Goal: Book appointment/travel/reservation

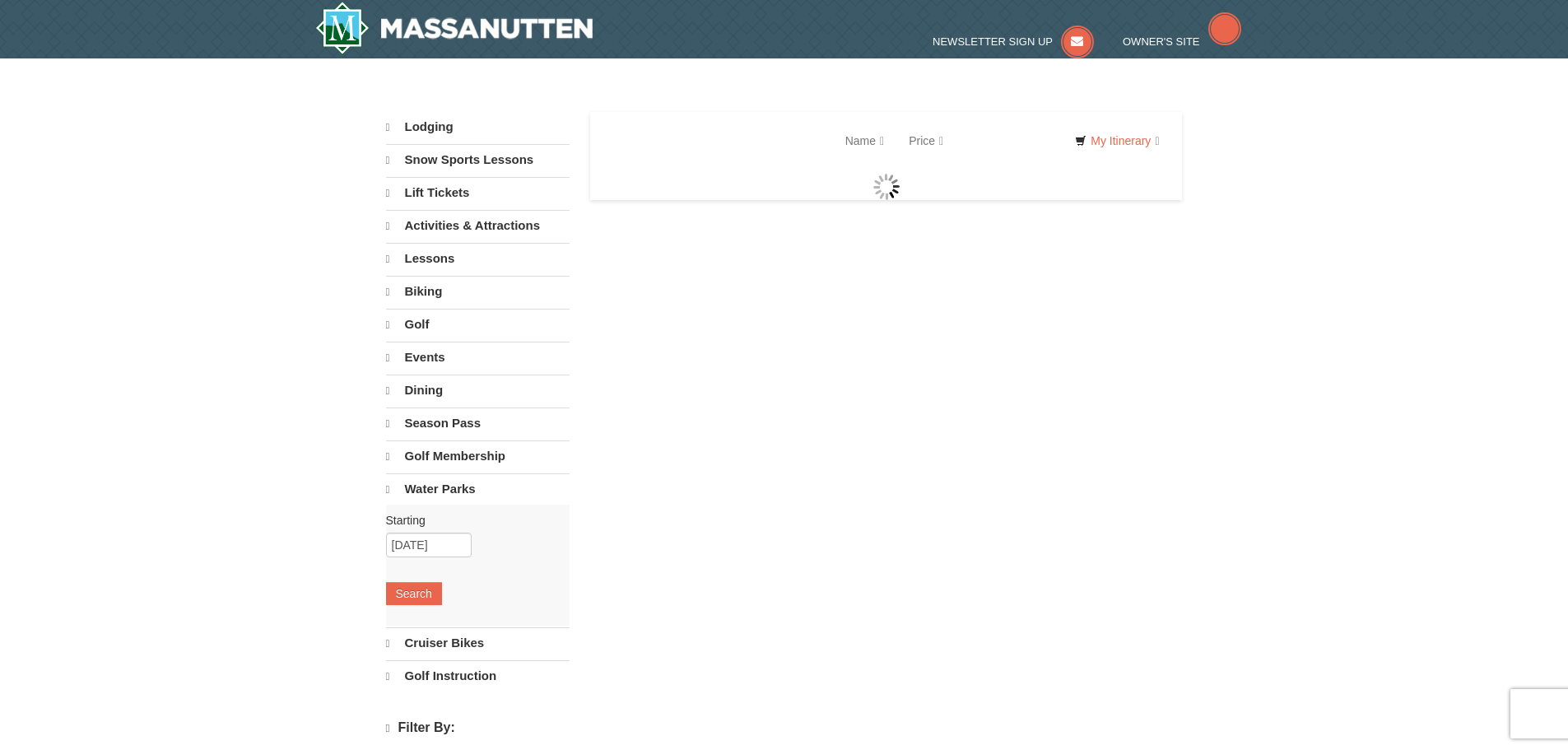
select select "10"
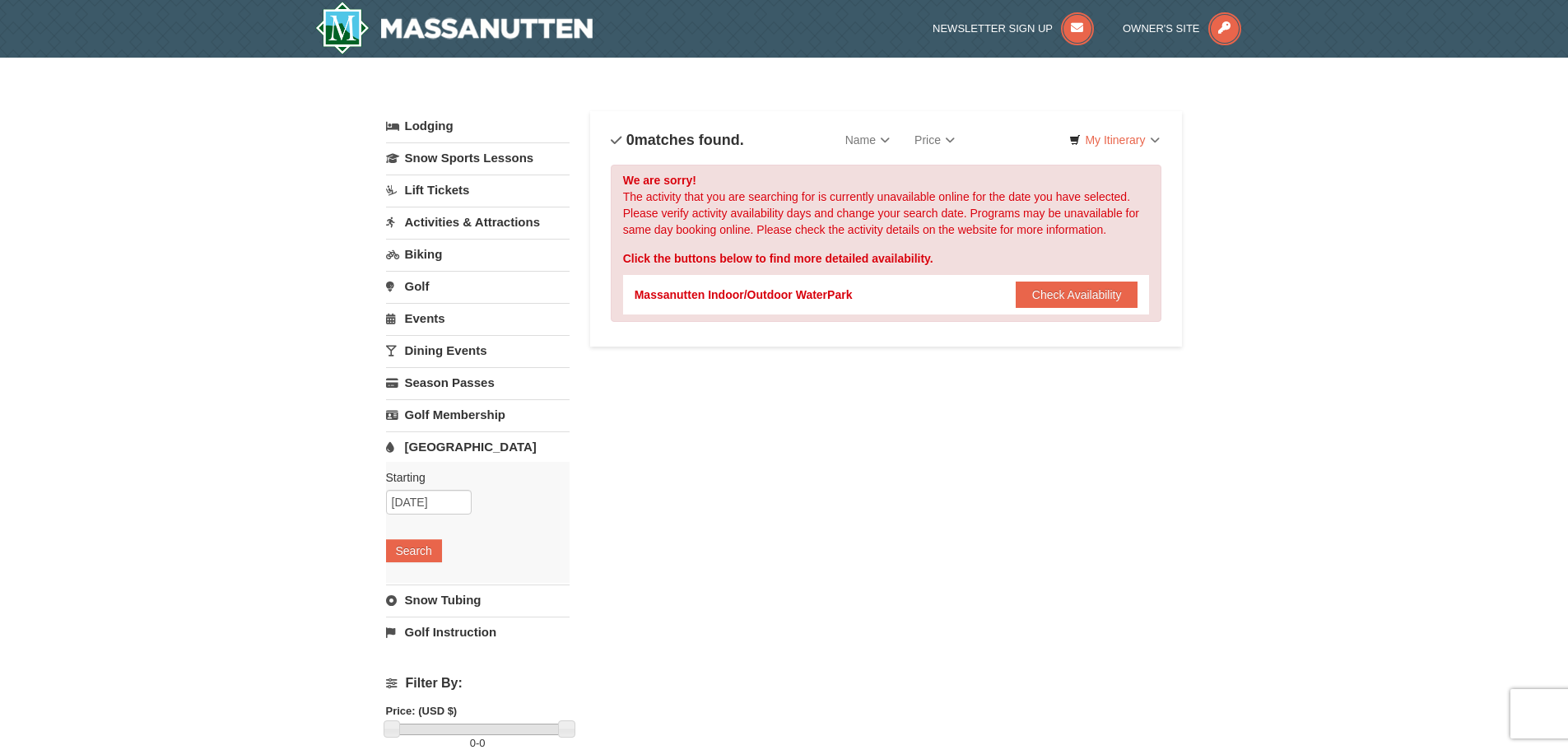
click at [438, 451] on link "[GEOGRAPHIC_DATA]" at bounding box center [478, 446] width 184 height 30
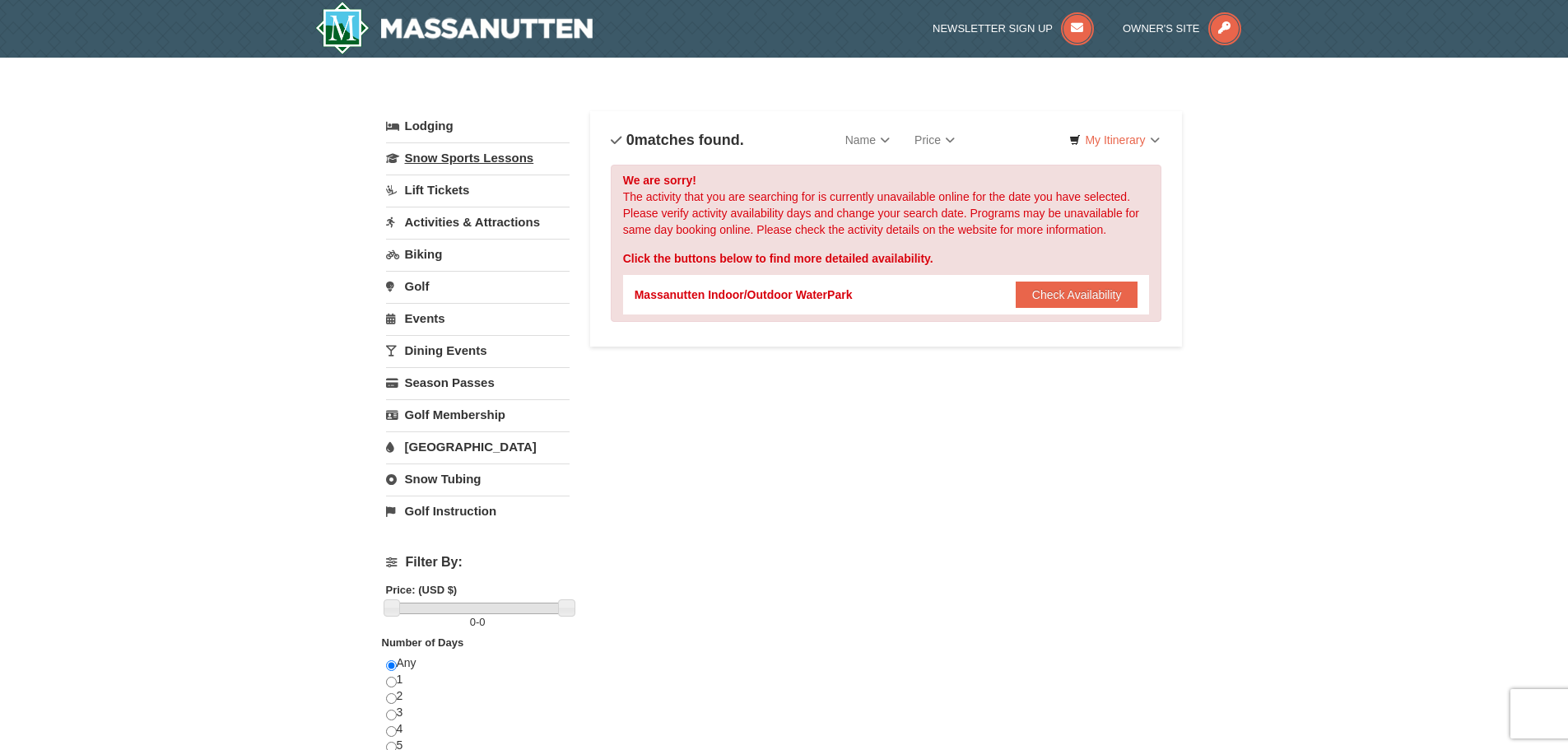
click at [494, 151] on link "Snow Sports Lessons" at bounding box center [478, 157] width 184 height 30
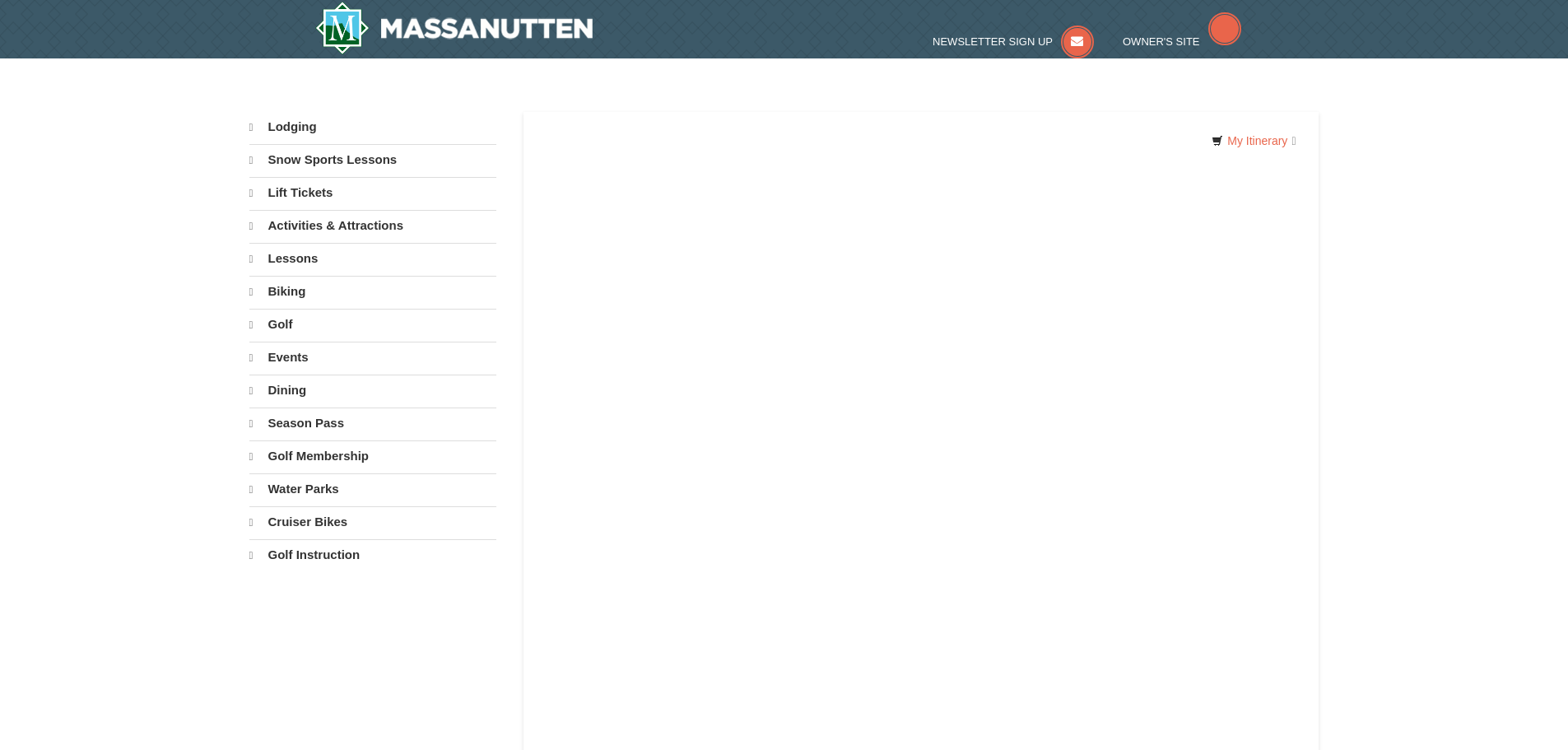
select select "10"
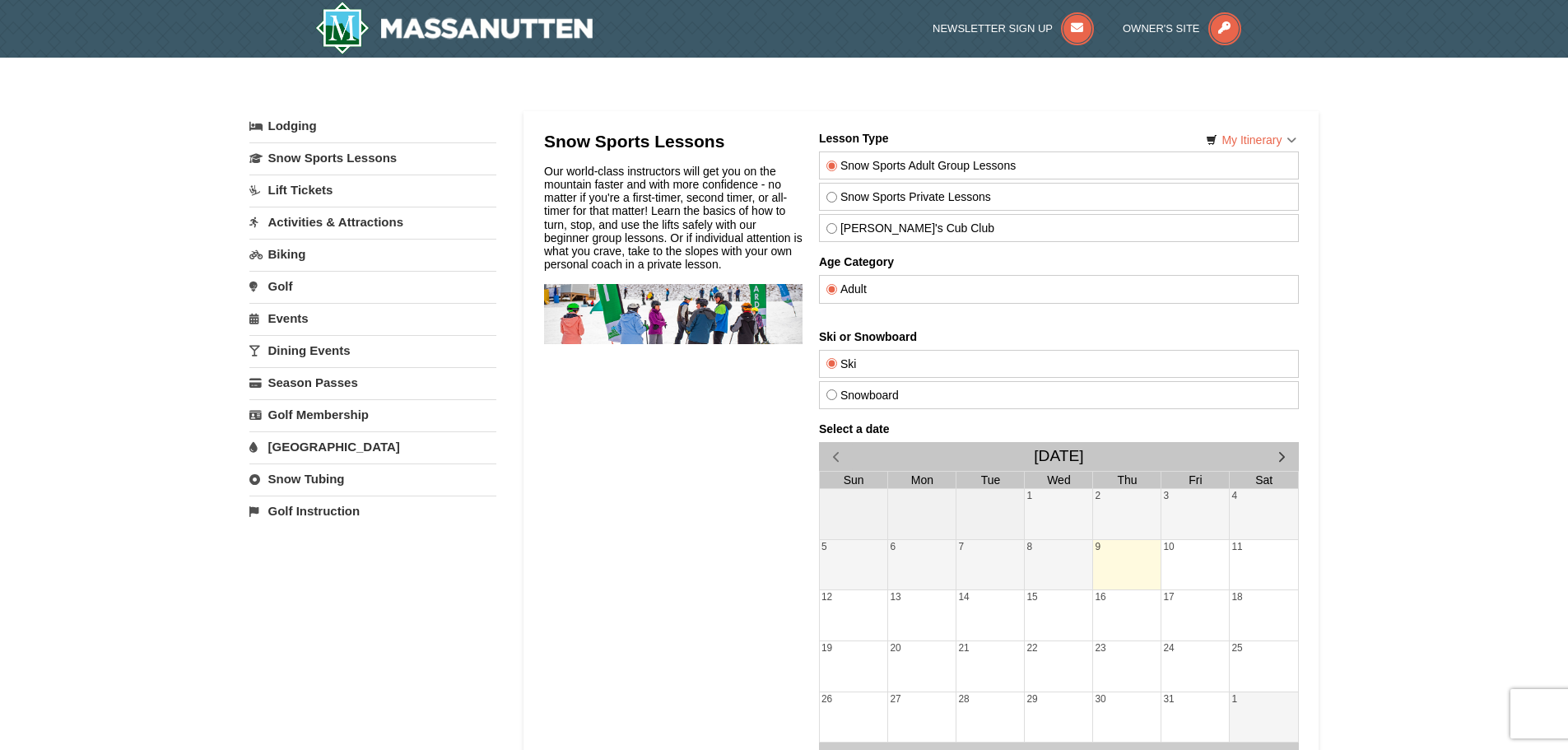
click at [305, 479] on link "Snow Tubing" at bounding box center [373, 478] width 247 height 30
click at [478, 534] on select "October November December January February March April May June July August Sep…" at bounding box center [367, 534] width 235 height 24
select select "12"
click at [250, 522] on select "October November December January February March April May June July August Sep…" at bounding box center [367, 534] width 235 height 24
click at [274, 559] on button "Search" at bounding box center [278, 566] width 56 height 23
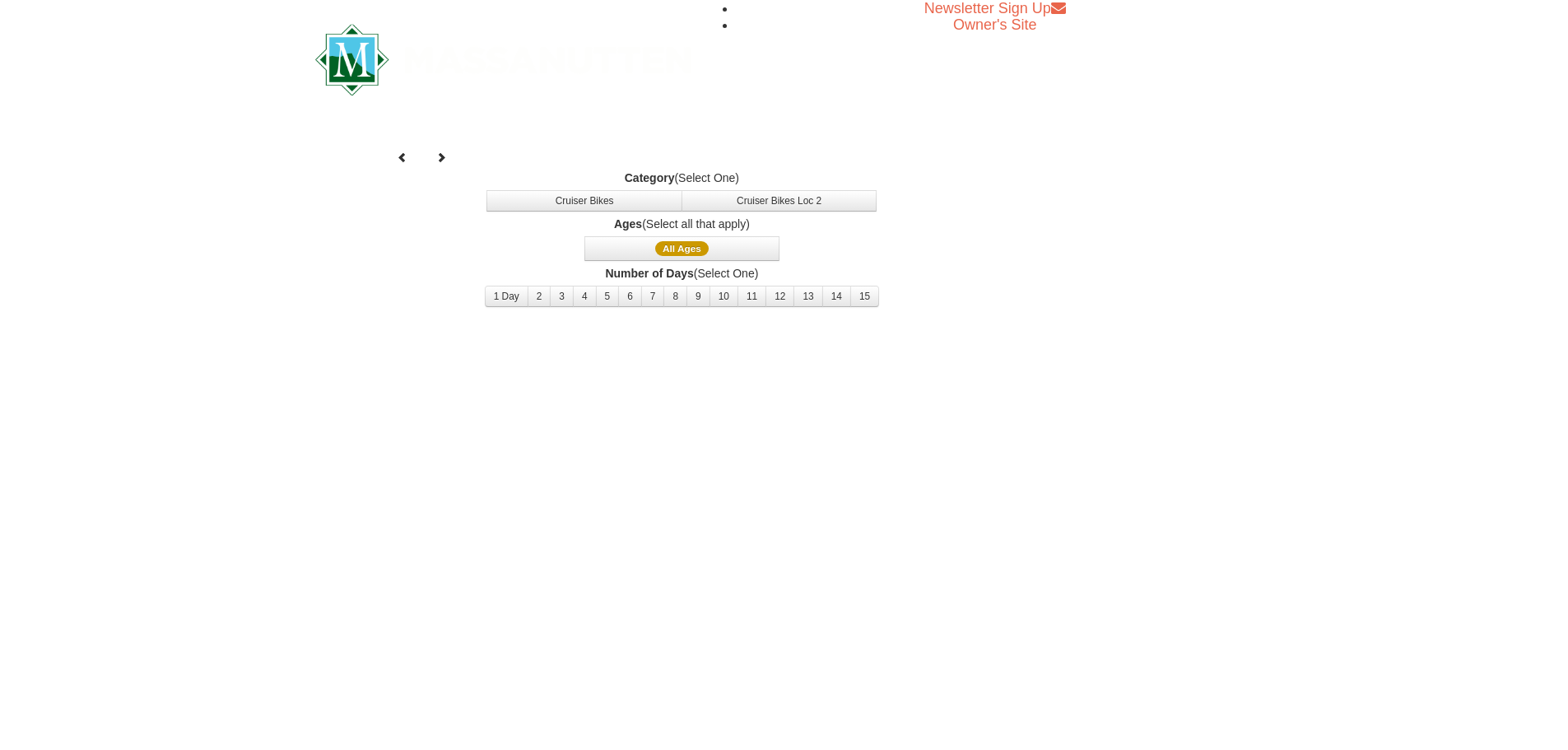
select select "12"
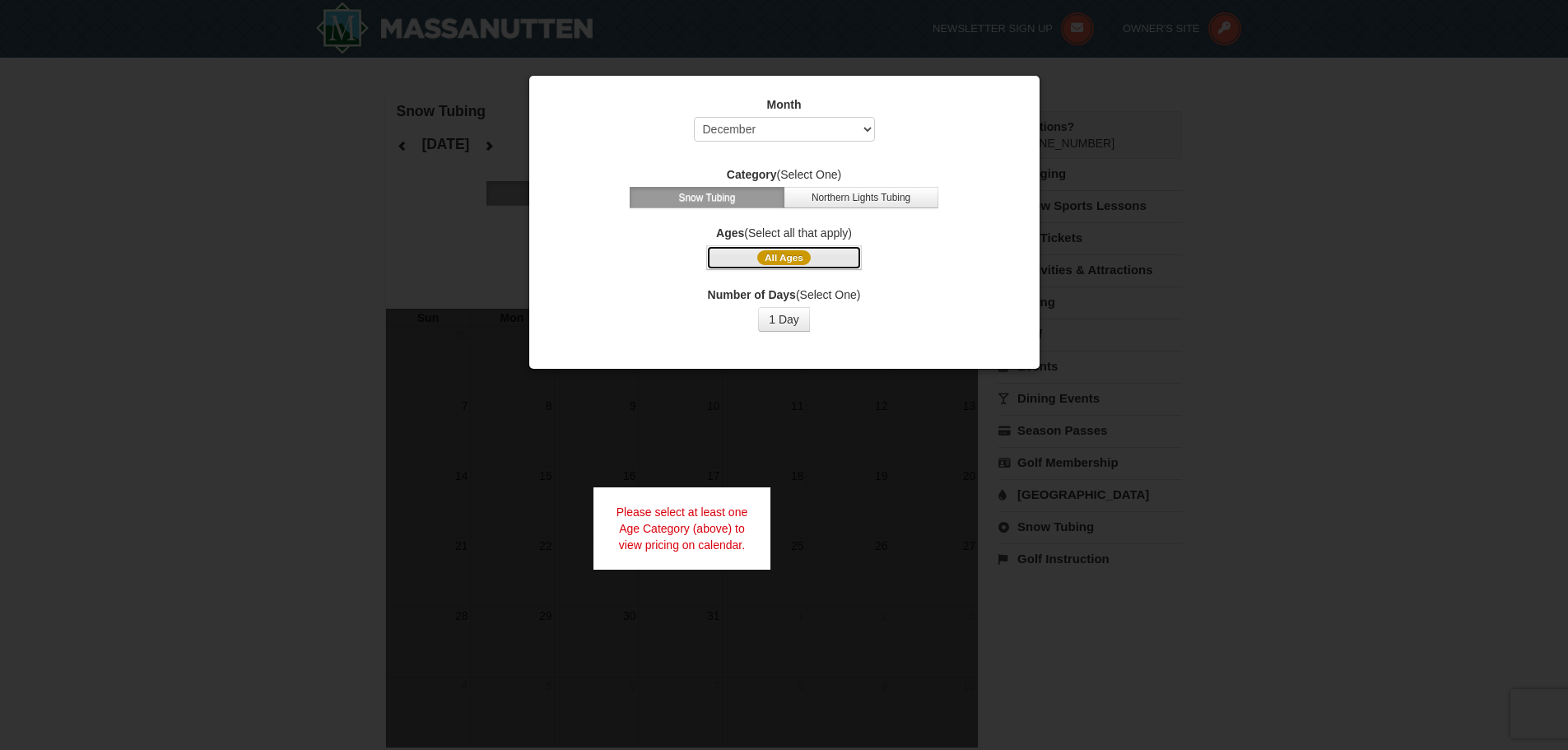
click at [801, 258] on span "All Ages" at bounding box center [783, 258] width 53 height 15
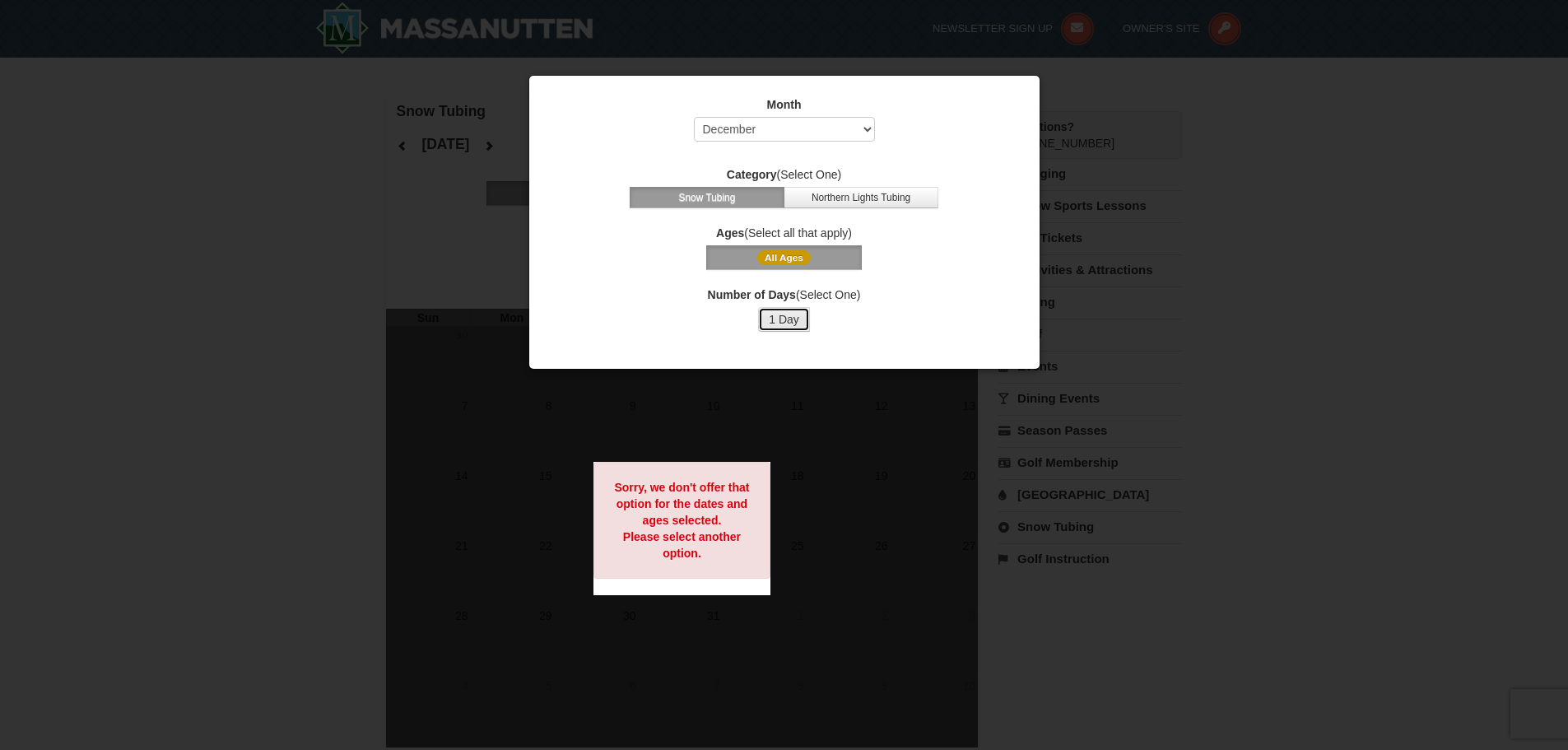
click at [788, 313] on button "1 Day" at bounding box center [784, 319] width 52 height 24
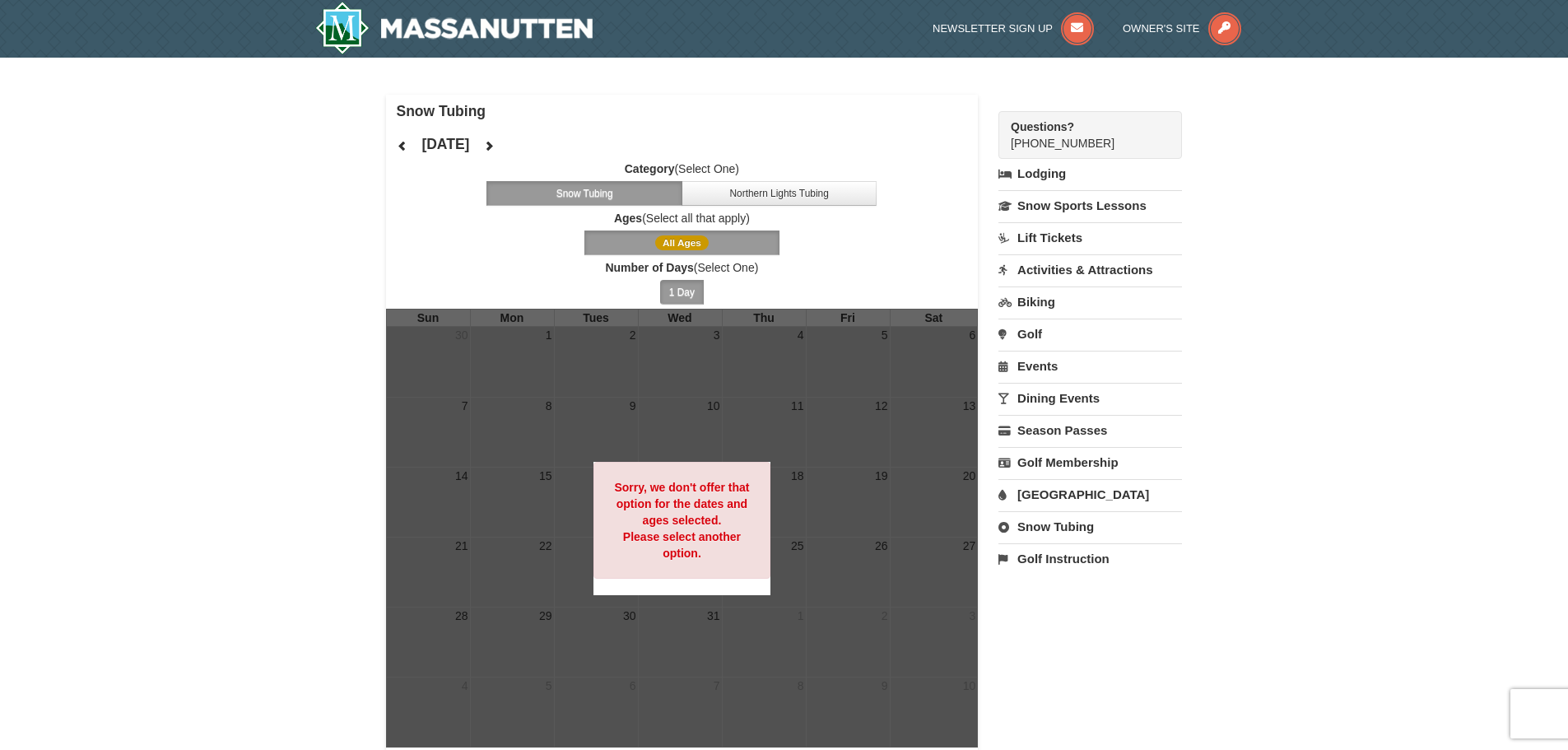
scroll to position [83, 0]
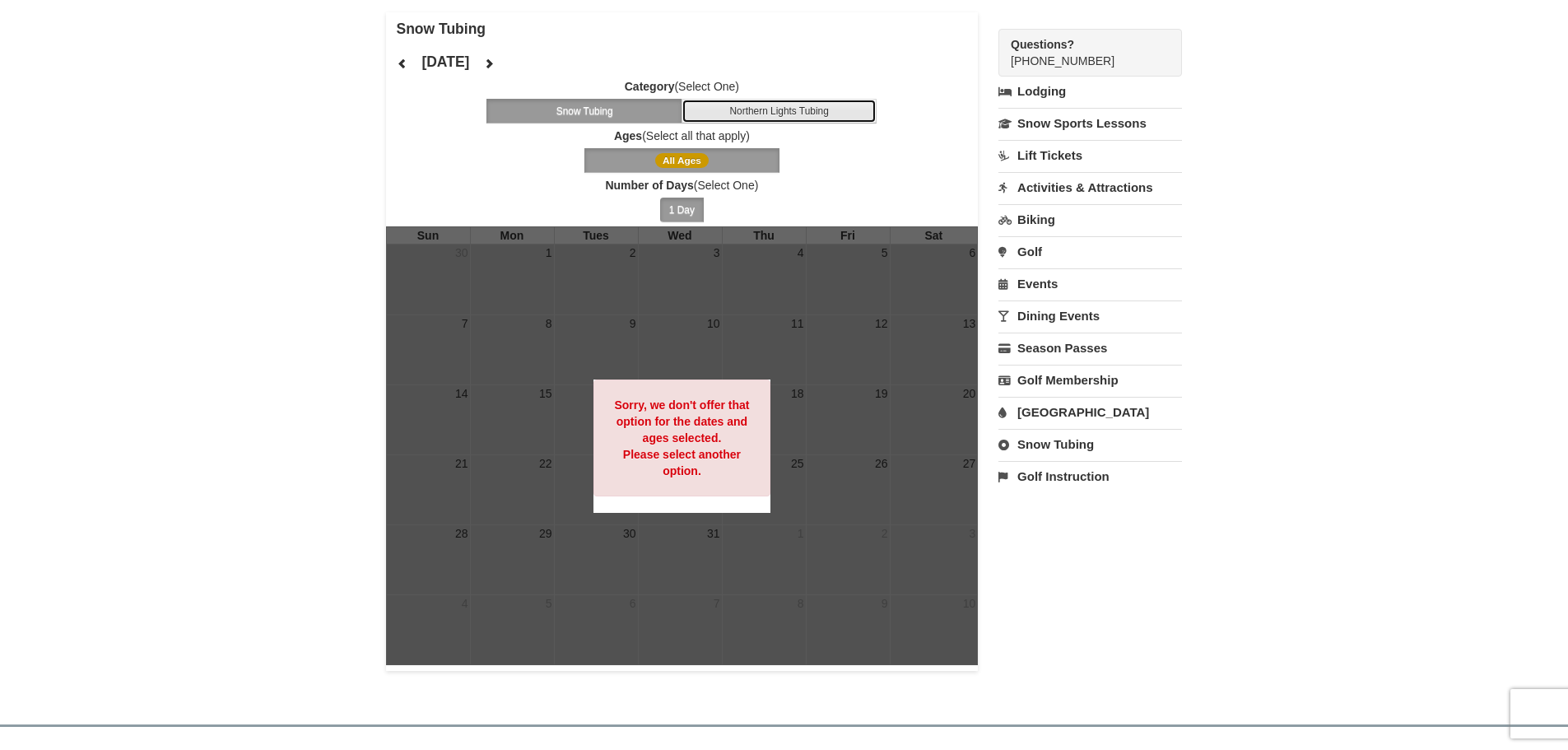
click at [744, 115] on button "Northern Lights Tubing" at bounding box center [779, 110] width 196 height 24
click at [494, 60] on icon at bounding box center [488, 63] width 11 height 11
click at [687, 159] on span "All Ages" at bounding box center [681, 160] width 53 height 15
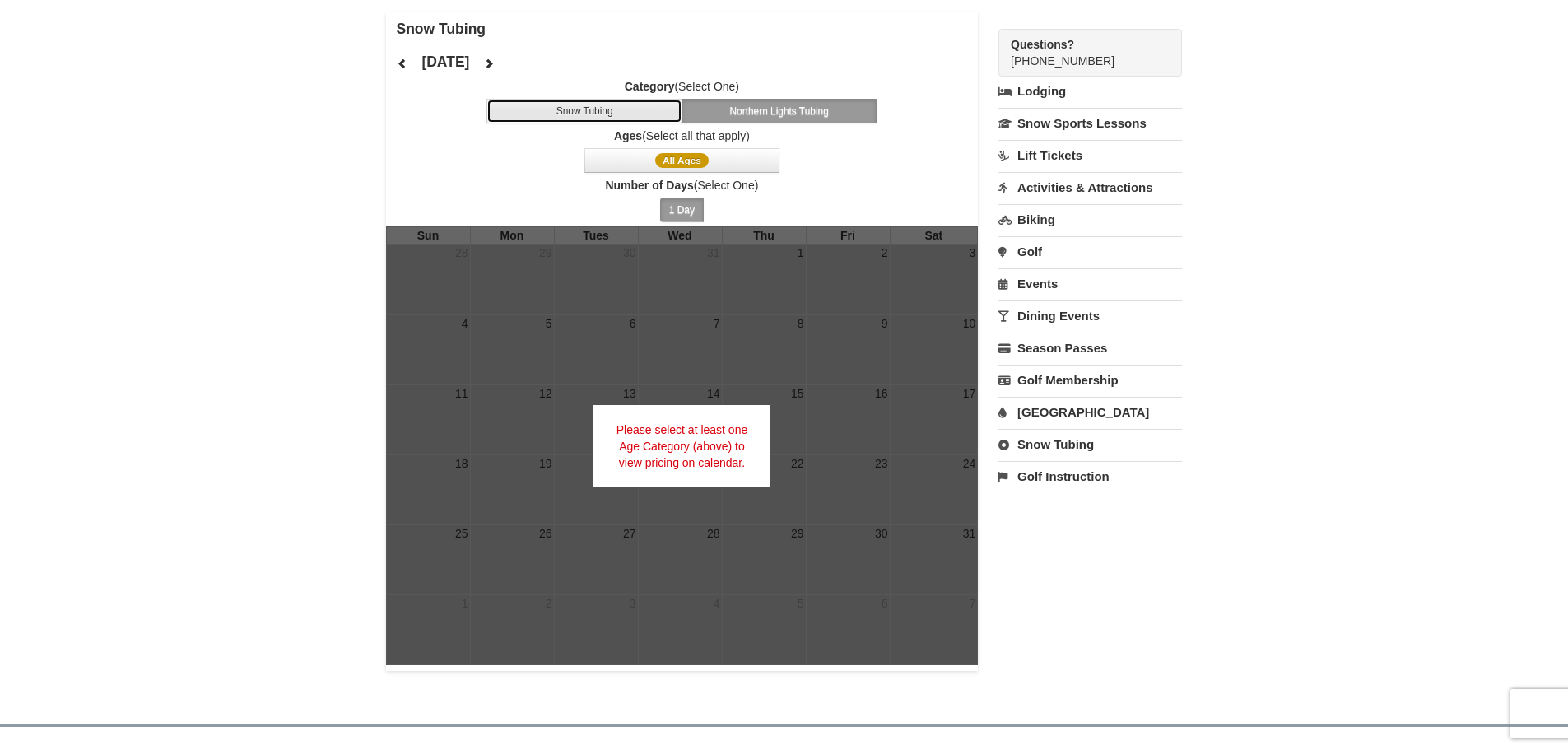
click at [603, 104] on button "Snow Tubing" at bounding box center [584, 110] width 196 height 24
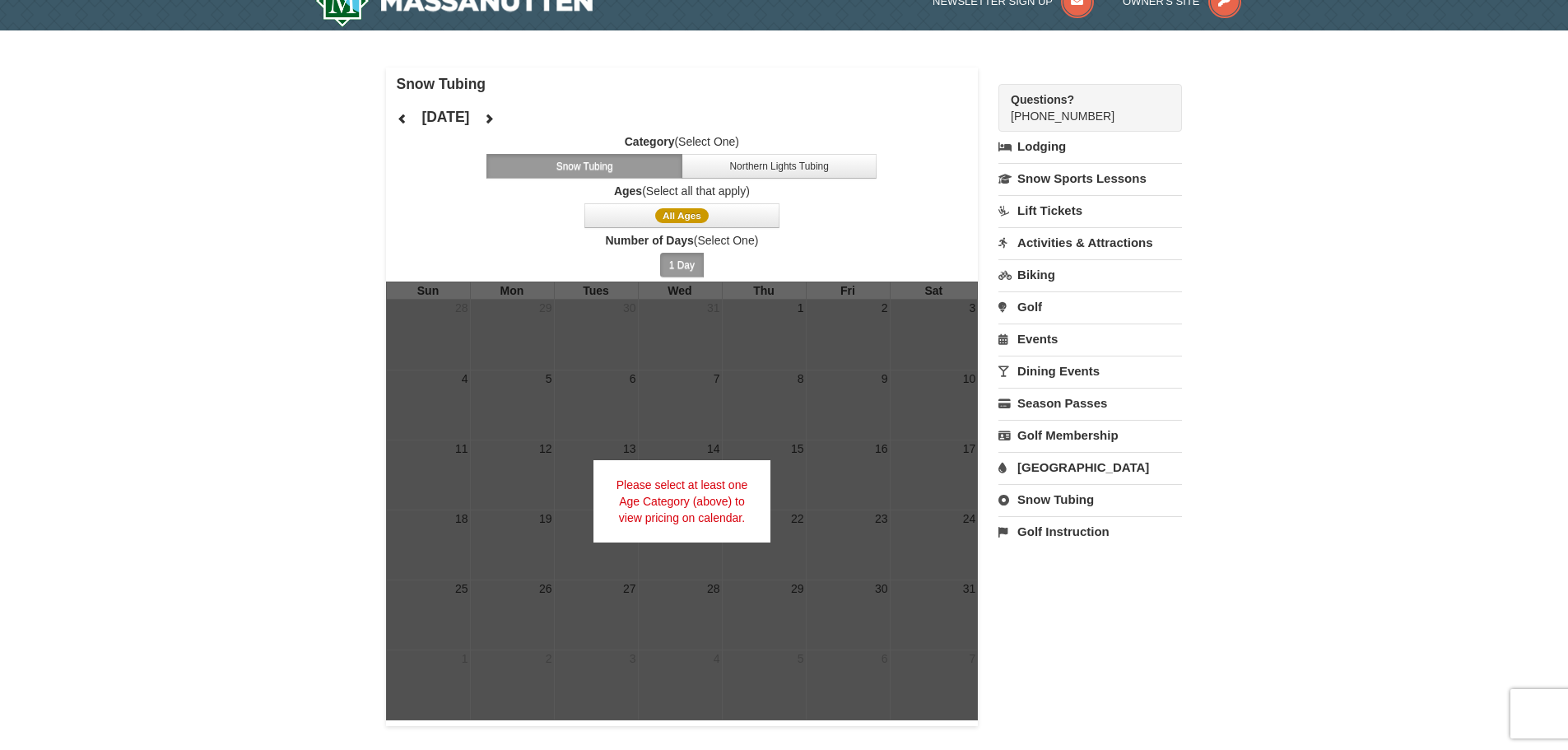
scroll to position [0, 0]
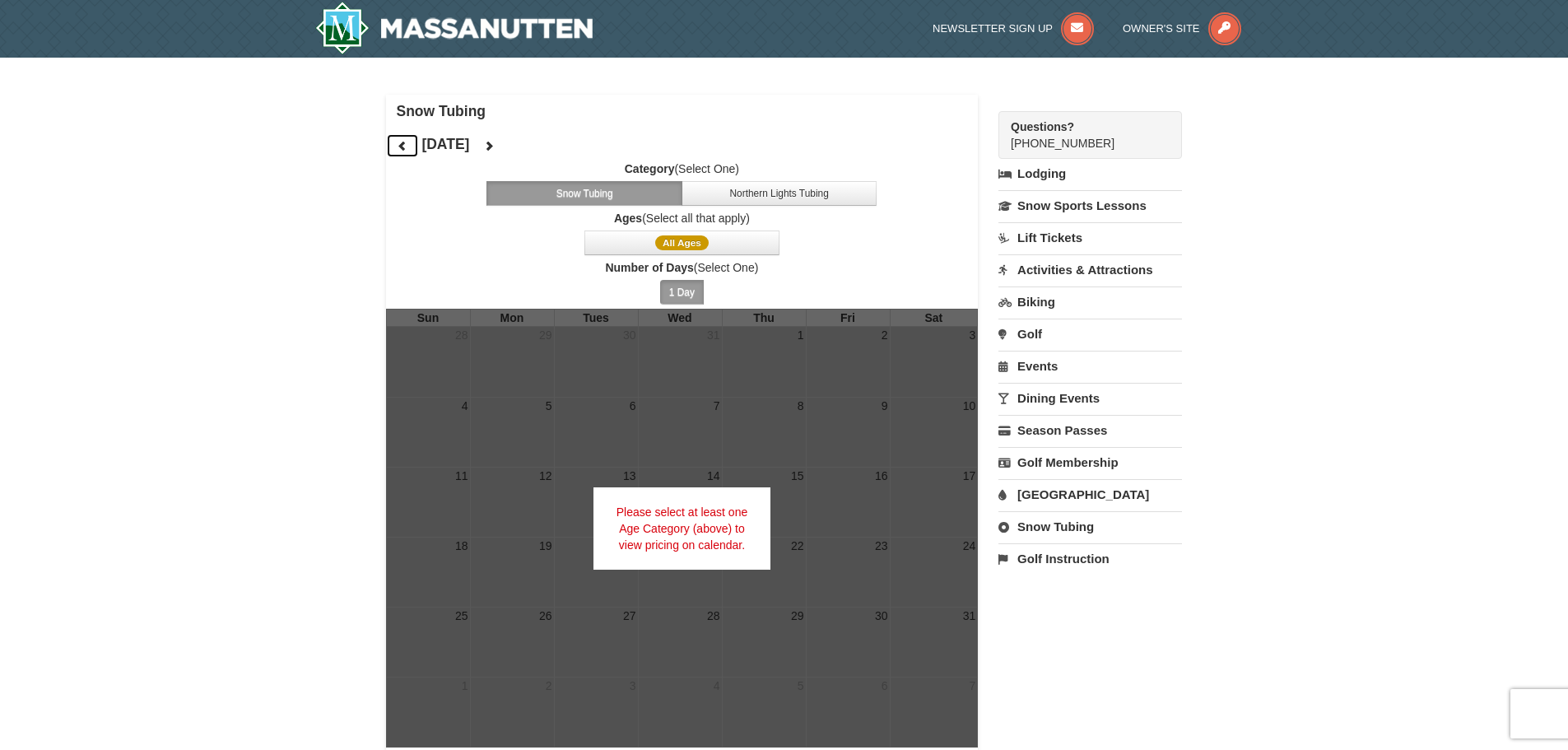
click at [399, 150] on icon at bounding box center [402, 145] width 11 height 11
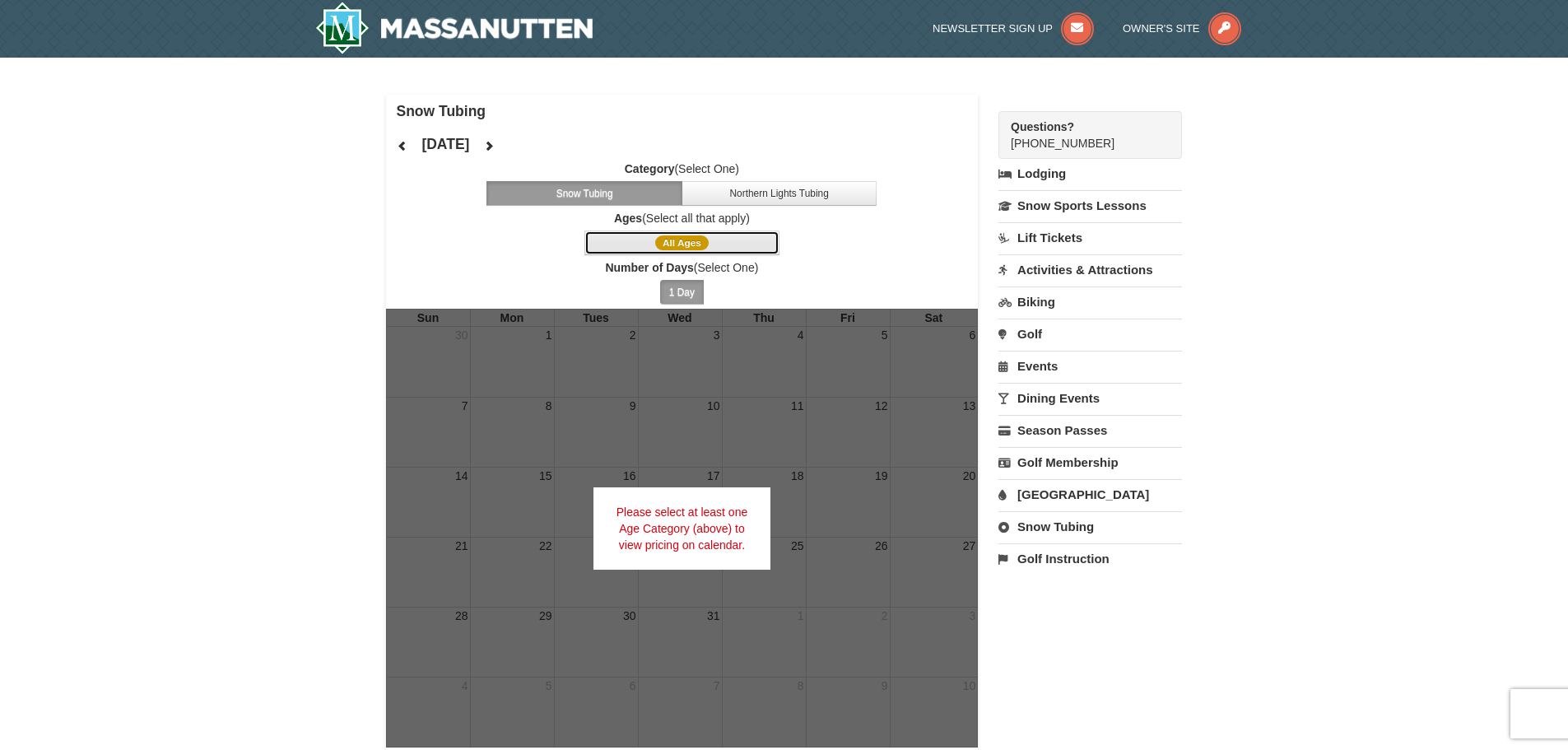
click at [734, 236] on button "All Ages" at bounding box center [682, 243] width 196 height 24
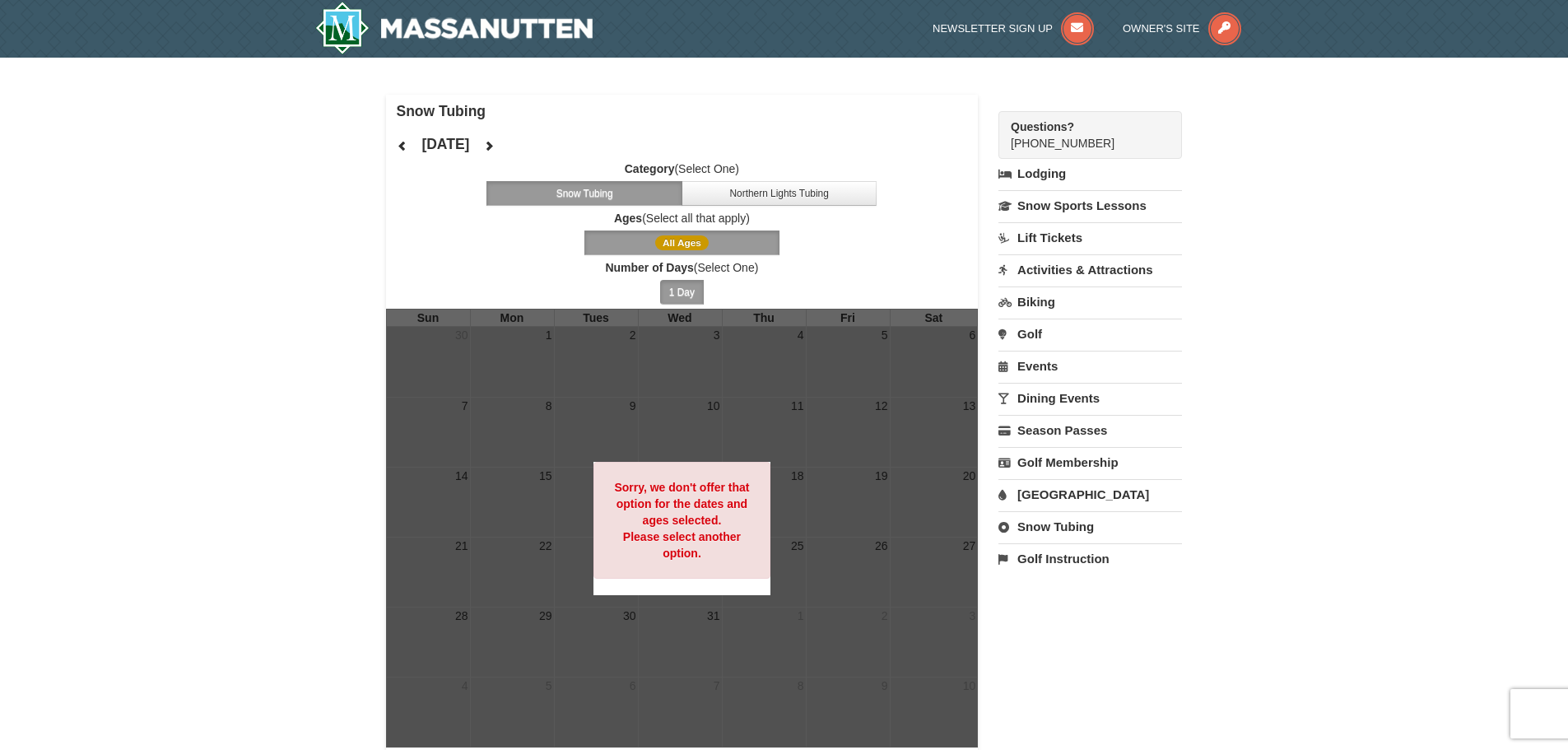
click at [643, 186] on button "Snow Tubing" at bounding box center [584, 193] width 196 height 24
click at [502, 30] on img at bounding box center [454, 28] width 278 height 53
